Goal: Task Accomplishment & Management: Manage account settings

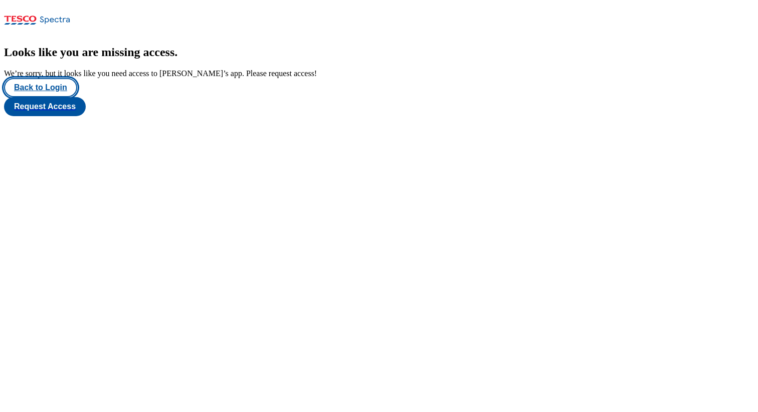
click at [39, 97] on button "Back to Login" at bounding box center [40, 87] width 73 height 19
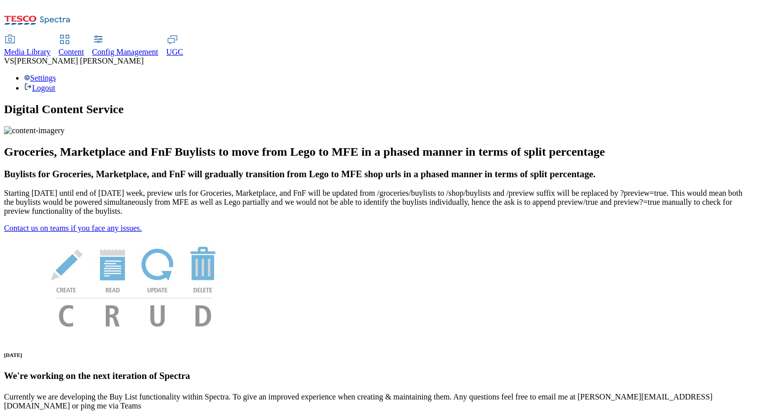
click at [51, 48] on span "Media Library" at bounding box center [27, 52] width 47 height 9
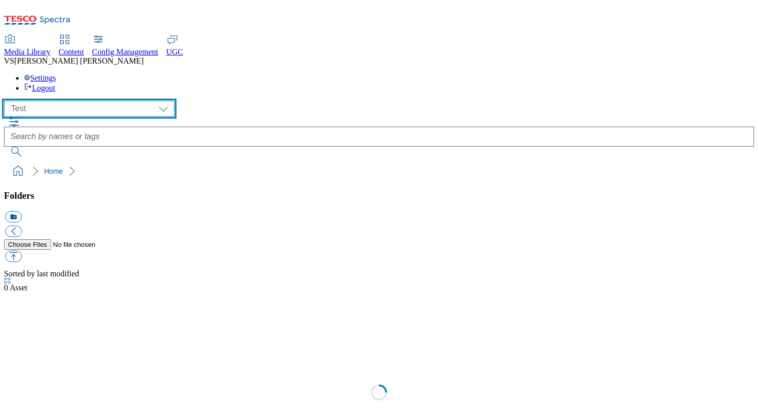
click at [66, 101] on select "All all CE Clubcard Boost UK Clubcard Marketing Clubcard ROI clubcard-boost-uk …" at bounding box center [89, 109] width 170 height 16
click at [7, 101] on select "All all CE Clubcard Boost UK Clubcard Marketing Clubcard ROI clubcard-boost-uk …" at bounding box center [89, 109] width 170 height 16
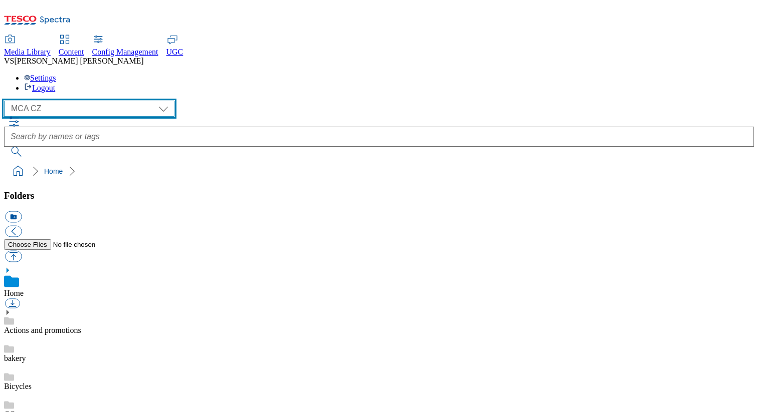
click at [49, 101] on select "All all CE Clubcard Boost UK Clubcard Marketing Clubcard ROI clubcard-boost-uk …" at bounding box center [89, 109] width 170 height 16
click at [7, 101] on select "All all CE Clubcard Boost UK Clubcard Marketing Clubcard ROI clubcard-boost-uk …" at bounding box center [89, 109] width 170 height 16
click at [48, 101] on select "All all CE Clubcard Boost UK Clubcard Marketing Clubcard ROI clubcard-boost-uk …" at bounding box center [89, 109] width 170 height 16
select select "flare-mca-sk"
click at [7, 101] on select "All all CE Clubcard Boost UK Clubcard Marketing Clubcard ROI clubcard-boost-uk …" at bounding box center [89, 109] width 170 height 16
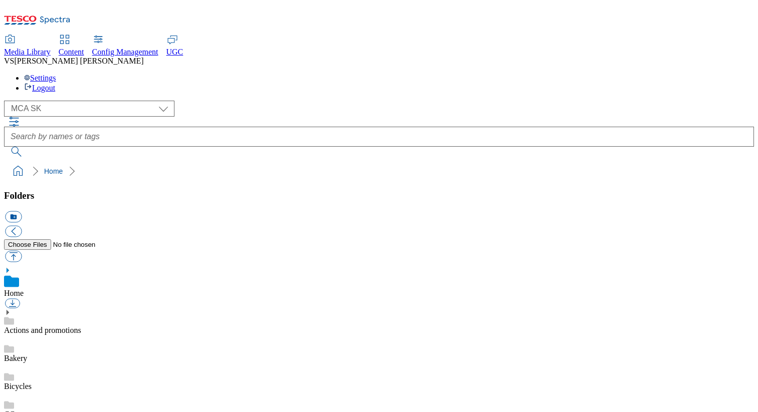
click at [720, 74] on div "Settings Logout" at bounding box center [379, 83] width 750 height 19
click at [56, 74] on link "Settings" at bounding box center [40, 78] width 32 height 9
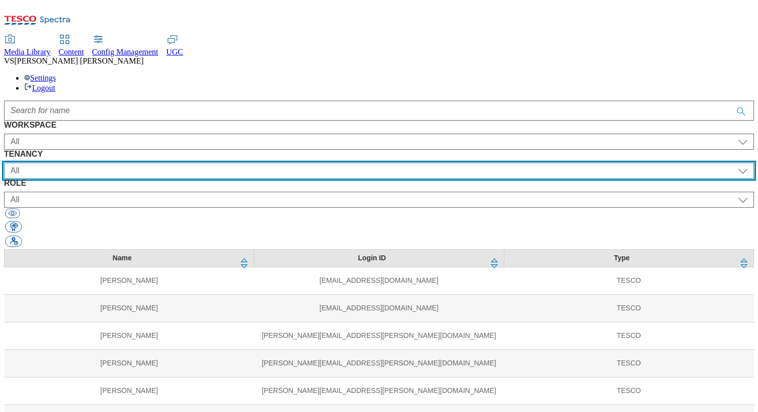
click at [305, 163] on select "All ALL All all CE Clubcard Boost UK Clubcard Marketing Clubcard ROI clubcard-b…" at bounding box center [379, 171] width 750 height 16
select select "flare-mca-cz"
click at [215, 163] on select "All ALL All all CE Clubcard Boost UK Clubcard Marketing Clubcard ROI clubcard-b…" at bounding box center [379, 171] width 750 height 16
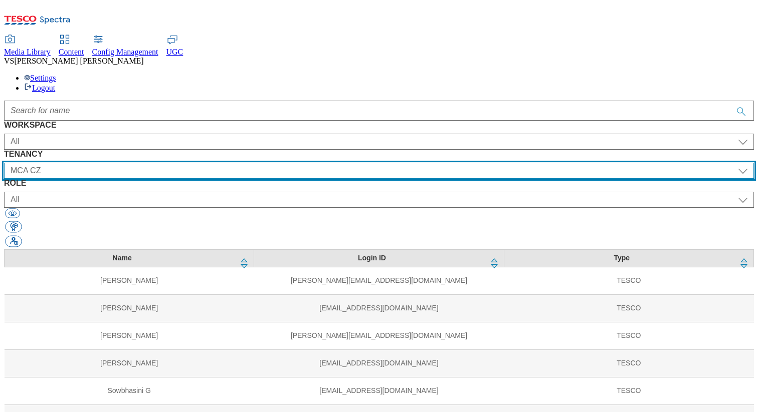
scroll to position [1173, 0]
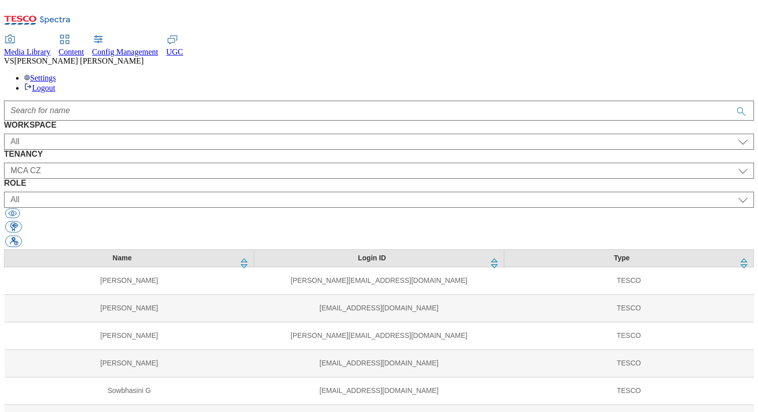
select select "Media"
select select "flare-mca-hu"
select select "content_editor"
select select "Media"
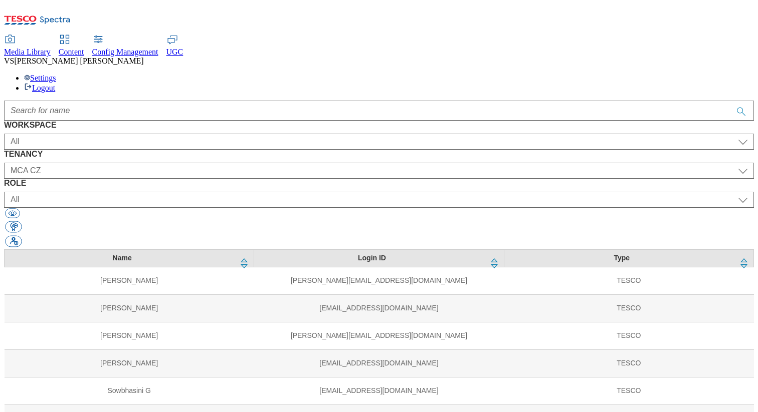
select select "flare-mca-cz"
select select "content_editor"
select select "Media"
select select "flare-mca-sk"
select select "content_editor"
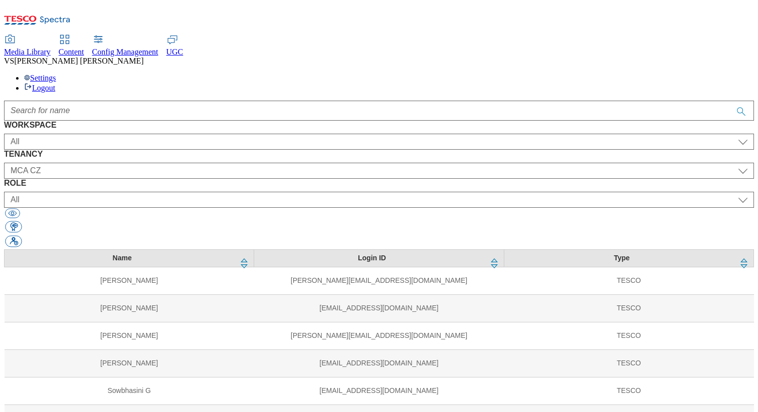
select select "Media"
select select "flare-ighs-ce-mktg"
select select "content_editor"
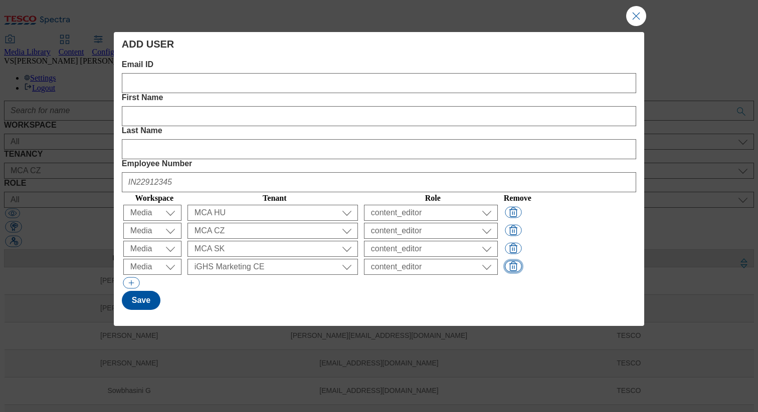
click at [521, 261] on button "Modal" at bounding box center [513, 267] width 17 height 12
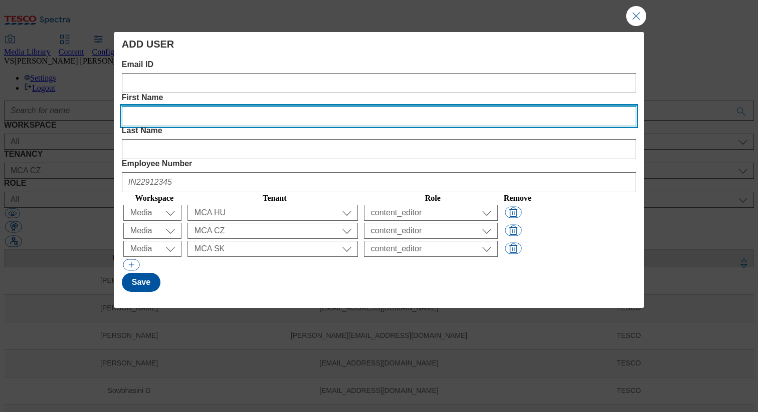
click at [287, 106] on Name "First Name" at bounding box center [379, 116] width 514 height 20
paste Name "Shazia"
type Name "Shazia"
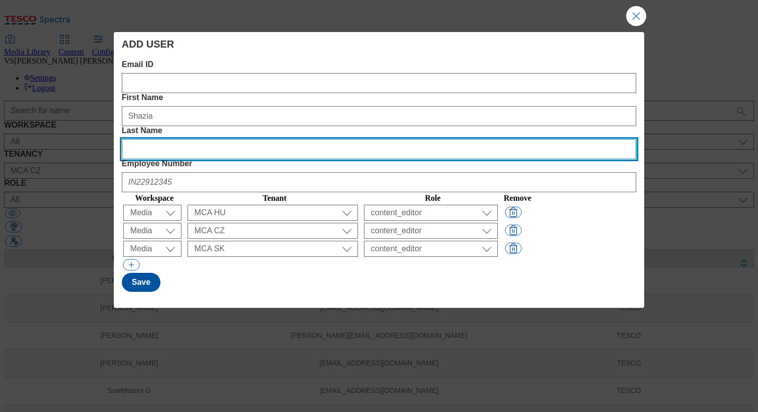
click at [425, 139] on Name "Last Name" at bounding box center [379, 149] width 514 height 20
paste Name "Banu"
type Name "Banu"
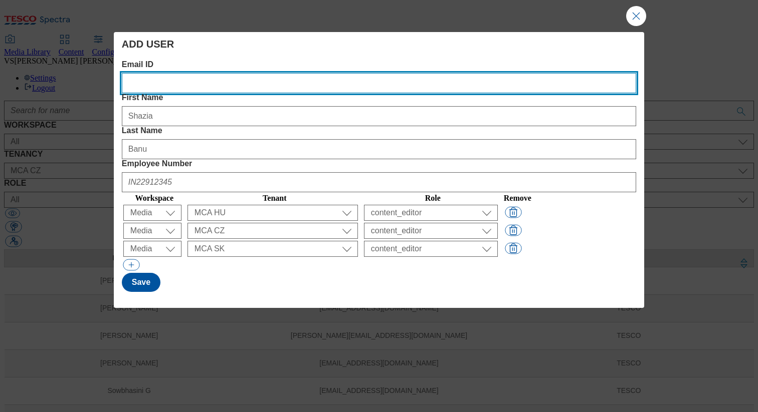
click at [227, 80] on ID "Email ID" at bounding box center [379, 83] width 514 height 20
paste ID "[EMAIL_ADDRESS][DOMAIN_NAME]"
type ID "[EMAIL_ADDRESS][DOMAIN_NAME]"
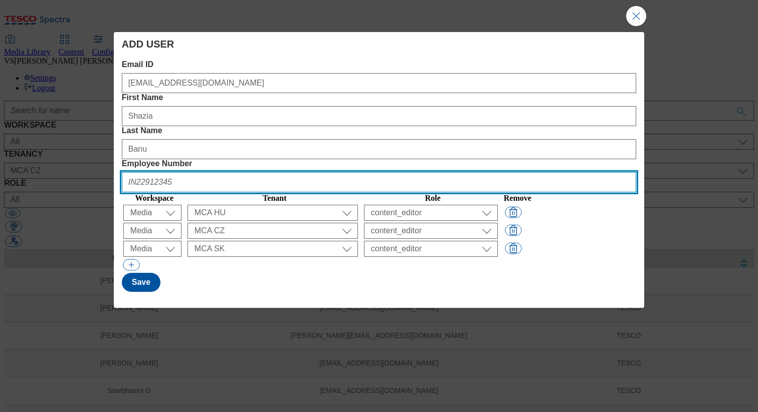
click at [538, 172] on Number "Employee Number" at bounding box center [379, 182] width 514 height 20
paste Number "IN22911449"
type Number "IN22911449"
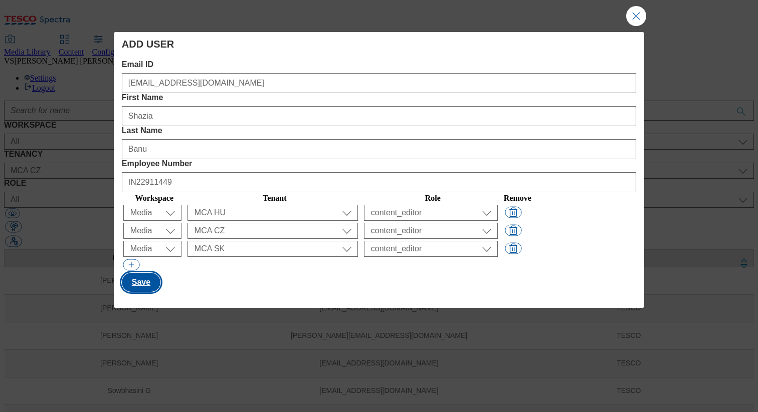
click at [145, 273] on button "Save" at bounding box center [141, 282] width 39 height 19
select select "Media"
select select "flare-ighs-ce-mktg"
select select "content_editor"
